Goal: Navigation & Orientation: Find specific page/section

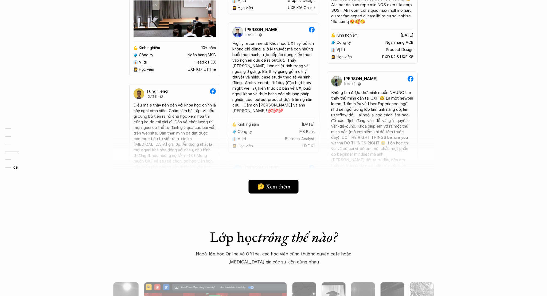
scroll to position [1767, 0]
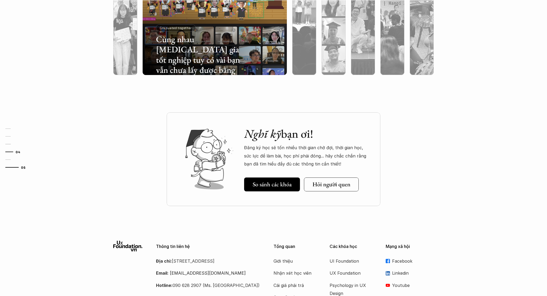
click at [8, 152] on div at bounding box center [9, 152] width 8 height 1
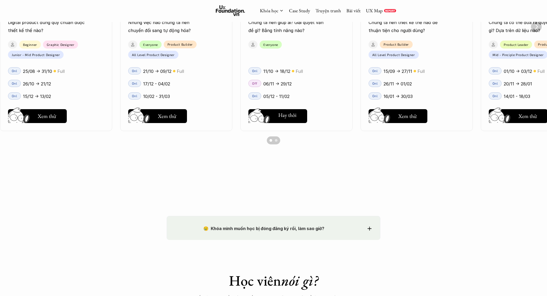
scroll to position [630, 0]
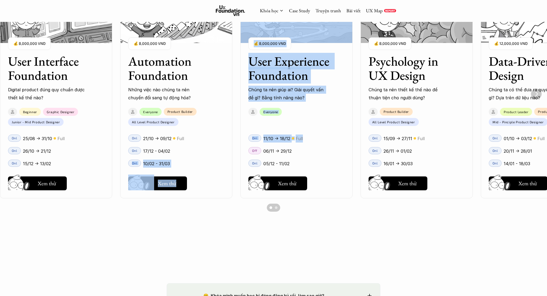
drag, startPoint x: 315, startPoint y: 142, endPoint x: 174, endPoint y: 158, distance: 142.4
click at [197, 158] on ul "User Interface Foundation Digital product đúng quy chuẩn được thiết kế thế nào?…" at bounding box center [273, 94] width 547 height 209
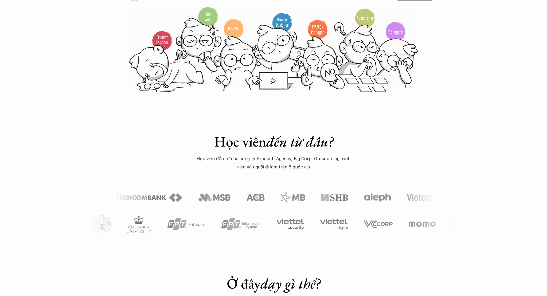
scroll to position [71, 0]
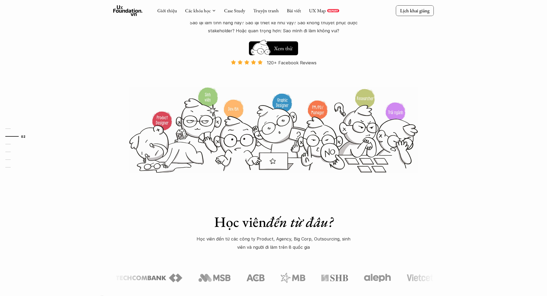
click at [133, 10] on use at bounding box center [127, 10] width 29 height 11
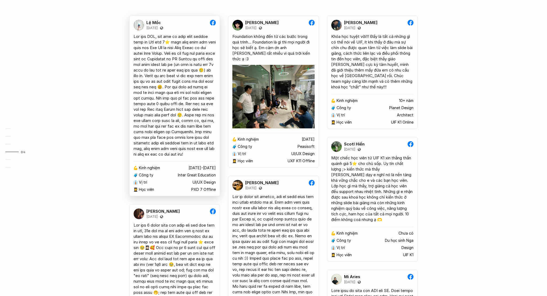
scroll to position [1053, 0]
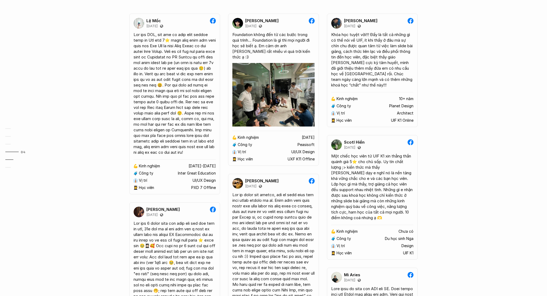
click at [8, 161] on link "05" at bounding box center [17, 160] width 25 height 6
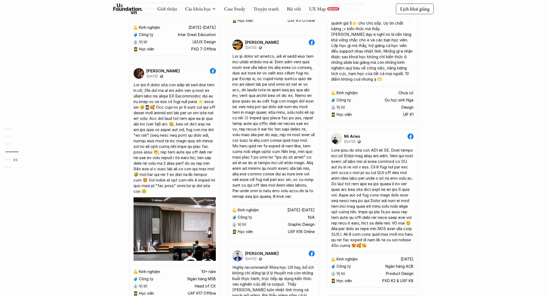
scroll to position [1220, 0]
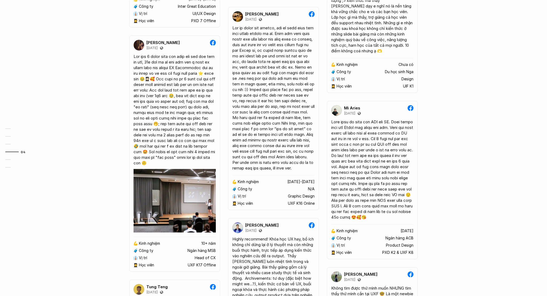
click at [9, 160] on link "05" at bounding box center [17, 160] width 25 height 6
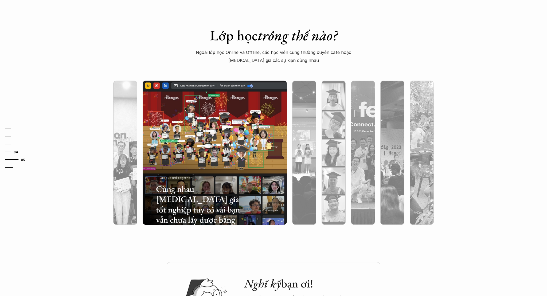
click at [7, 169] on link "06" at bounding box center [17, 167] width 25 height 6
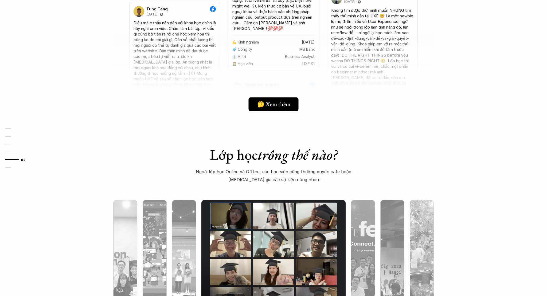
scroll to position [1500, 0]
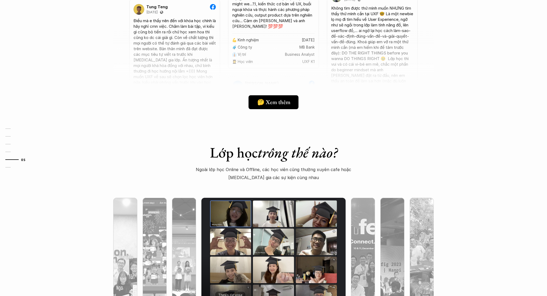
click at [50, 112] on div "01 02 03 04 05 06" at bounding box center [26, 148] width 53 height 296
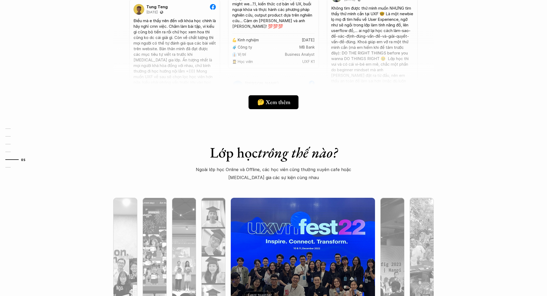
click at [38, 118] on div "01 02 03 04 05 06" at bounding box center [26, 148] width 53 height 296
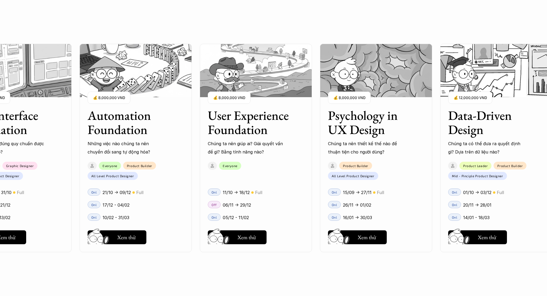
scroll to position [736, 0]
